Goal: Transaction & Acquisition: Purchase product/service

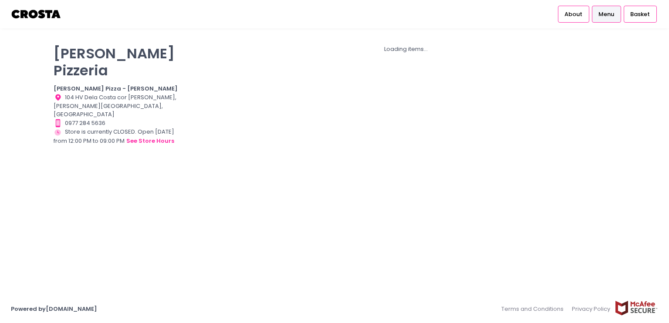
click at [595, 16] on link "Menu" at bounding box center [606, 14] width 29 height 17
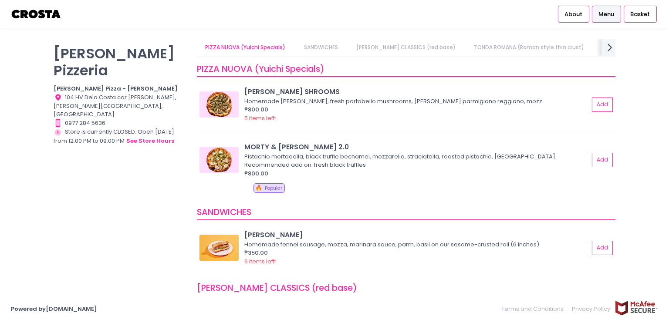
click at [606, 50] on icon "next Created with Sketch." at bounding box center [610, 47] width 13 height 13
click at [484, 47] on link "Detroit Thin Crust" at bounding box center [517, 47] width 66 height 17
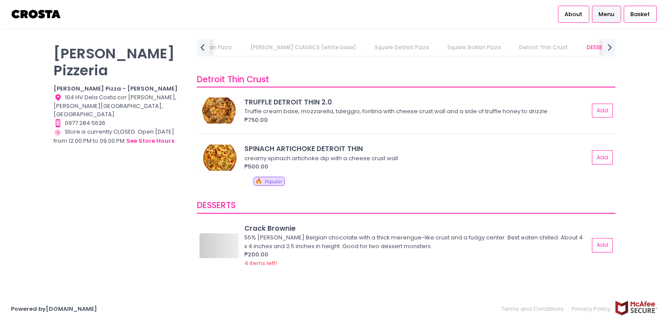
scroll to position [1334, 0]
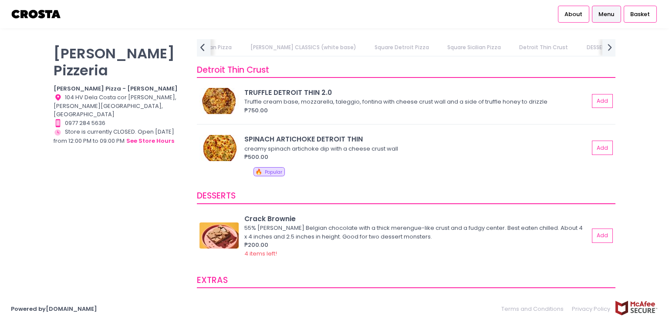
click at [203, 43] on icon "prev Created with Sketch." at bounding box center [202, 47] width 13 height 13
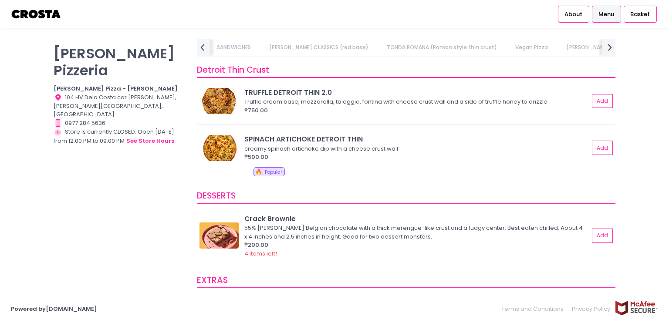
drag, startPoint x: 203, startPoint y: 43, endPoint x: 293, endPoint y: 47, distance: 89.4
click at [293, 47] on link "[PERSON_NAME] CLASSICS (red base)" at bounding box center [318, 47] width 116 height 17
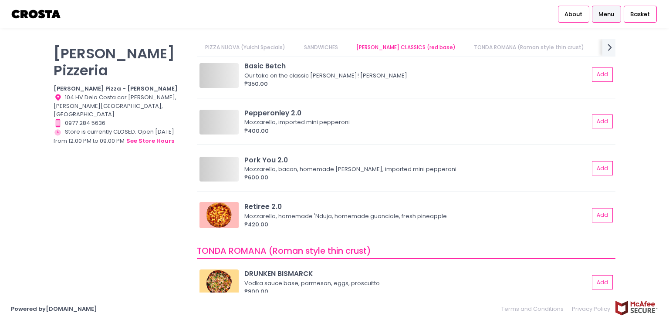
scroll to position [218, 0]
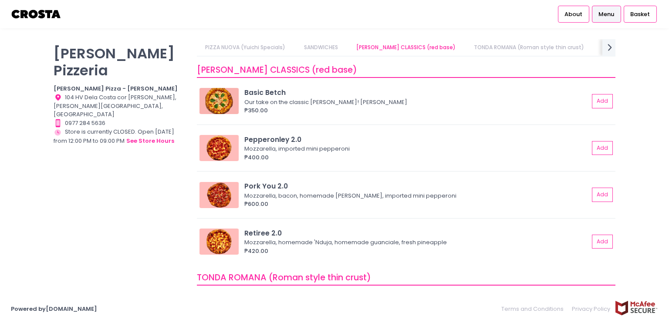
click at [265, 47] on link "PIZZA NUOVA (Yuichi Specials)" at bounding box center [245, 47] width 97 height 17
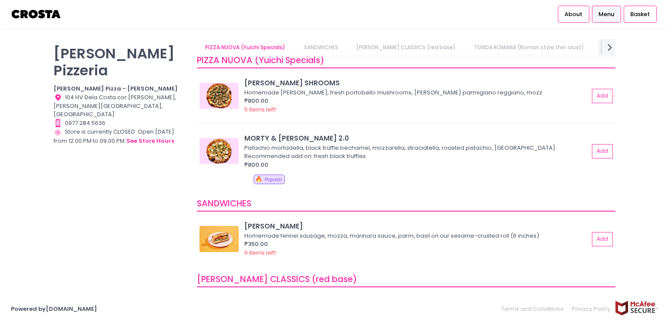
scroll to position [0, 0]
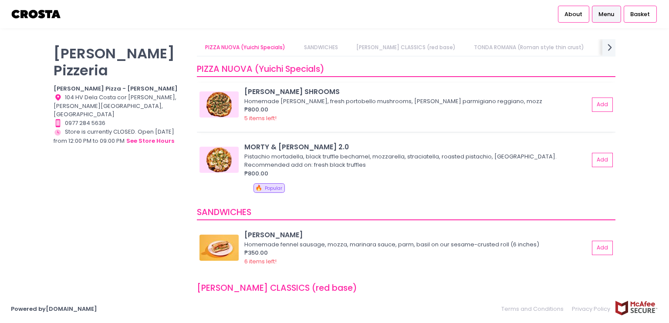
click at [200, 108] on img at bounding box center [219, 104] width 39 height 26
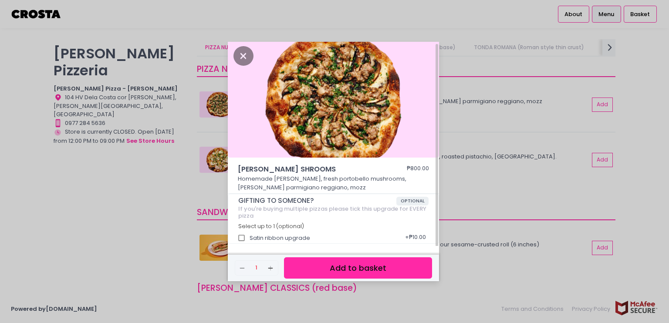
scroll to position [3, 0]
click at [500, 112] on div "[PERSON_NAME] SHROOMS ₱800.00 Homemade [PERSON_NAME], fresh portobello mushroom…" at bounding box center [334, 161] width 669 height 323
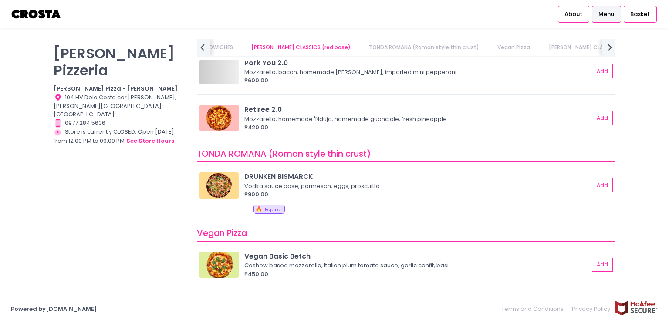
scroll to position [261, 0]
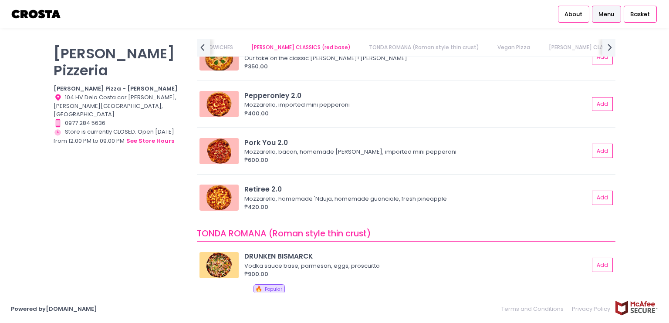
click at [141, 5] on div "About Menu Basket" at bounding box center [334, 14] width 669 height 28
